Goal: Task Accomplishment & Management: Complete application form

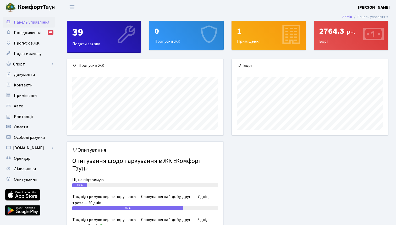
scroll to position [76, 156]
click at [32, 46] on span "Пропуск в ЖК" at bounding box center [27, 43] width 26 height 6
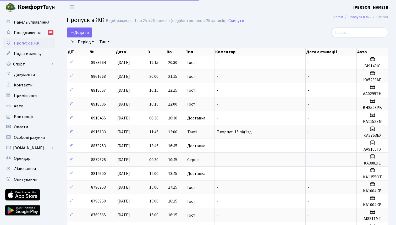
select select "25"
click at [84, 34] on span "Додати" at bounding box center [79, 33] width 19 height 6
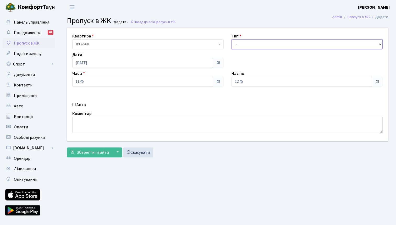
select select "3"
click at [72, 105] on div "Авто" at bounding box center [147, 105] width 159 height 6
click at [74, 105] on input "Авто" at bounding box center [73, 104] width 3 height 3
checkbox input "true"
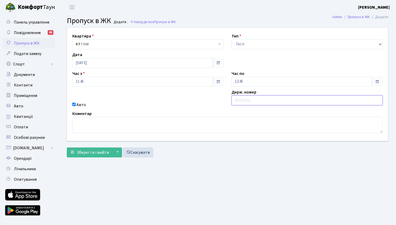
click at [269, 99] on input "text" at bounding box center [307, 100] width 151 height 10
paste input "АА1793СС"
type input "АА1793СС"
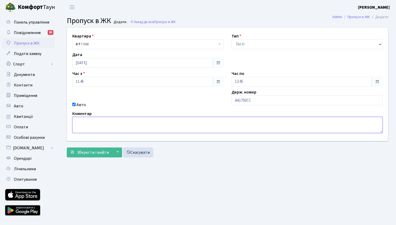
click at [170, 124] on textarea at bounding box center [227, 125] width 310 height 16
paste textarea "Чорний Renault Megane • Стандарт"
type textarea "Чорний Renault Megane"
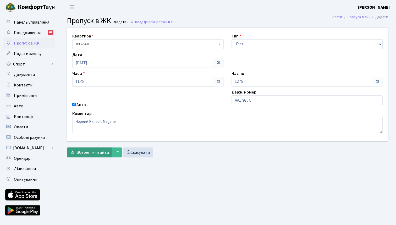
click at [86, 151] on span "Зберегти і вийти" at bounding box center [93, 153] width 32 height 6
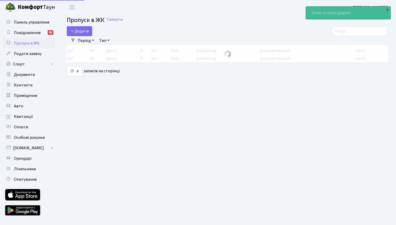
select select "25"
